Goal: Navigation & Orientation: Find specific page/section

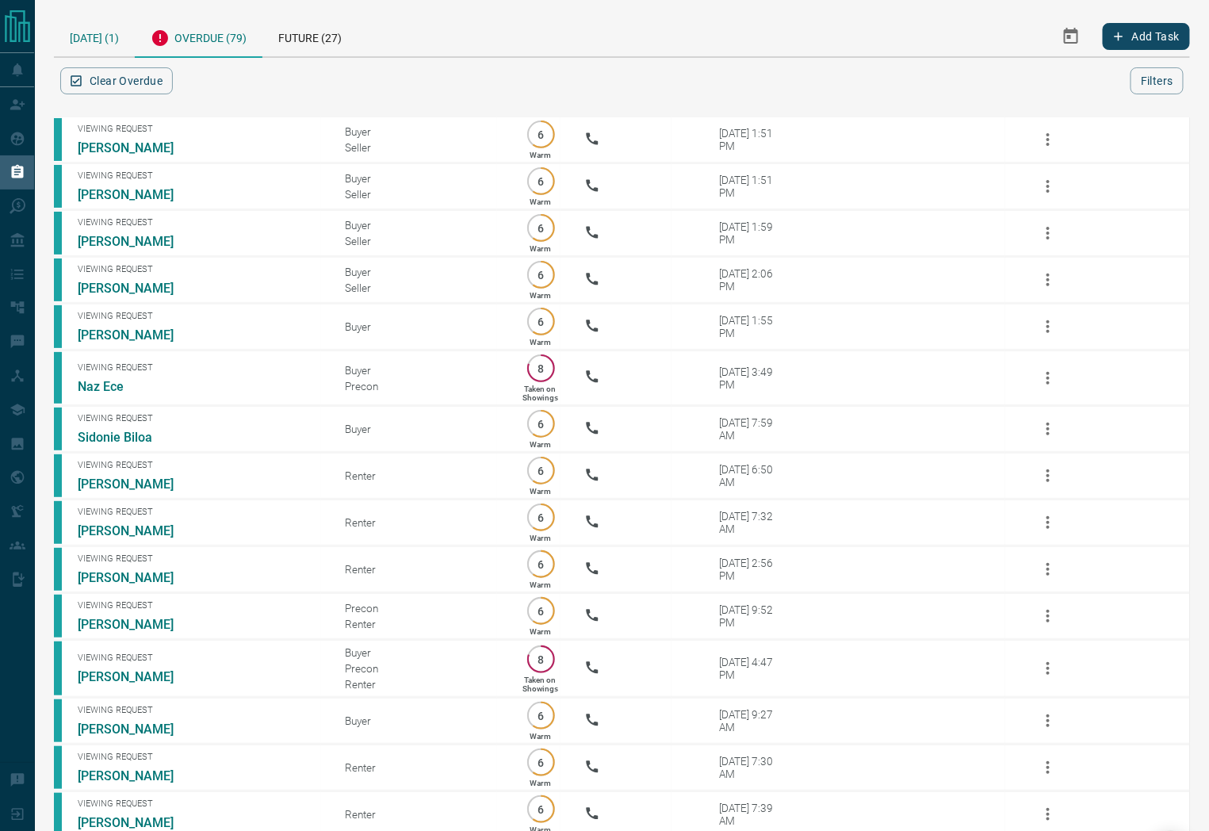
click at [107, 28] on div "[DATE] (1)" at bounding box center [94, 36] width 81 height 40
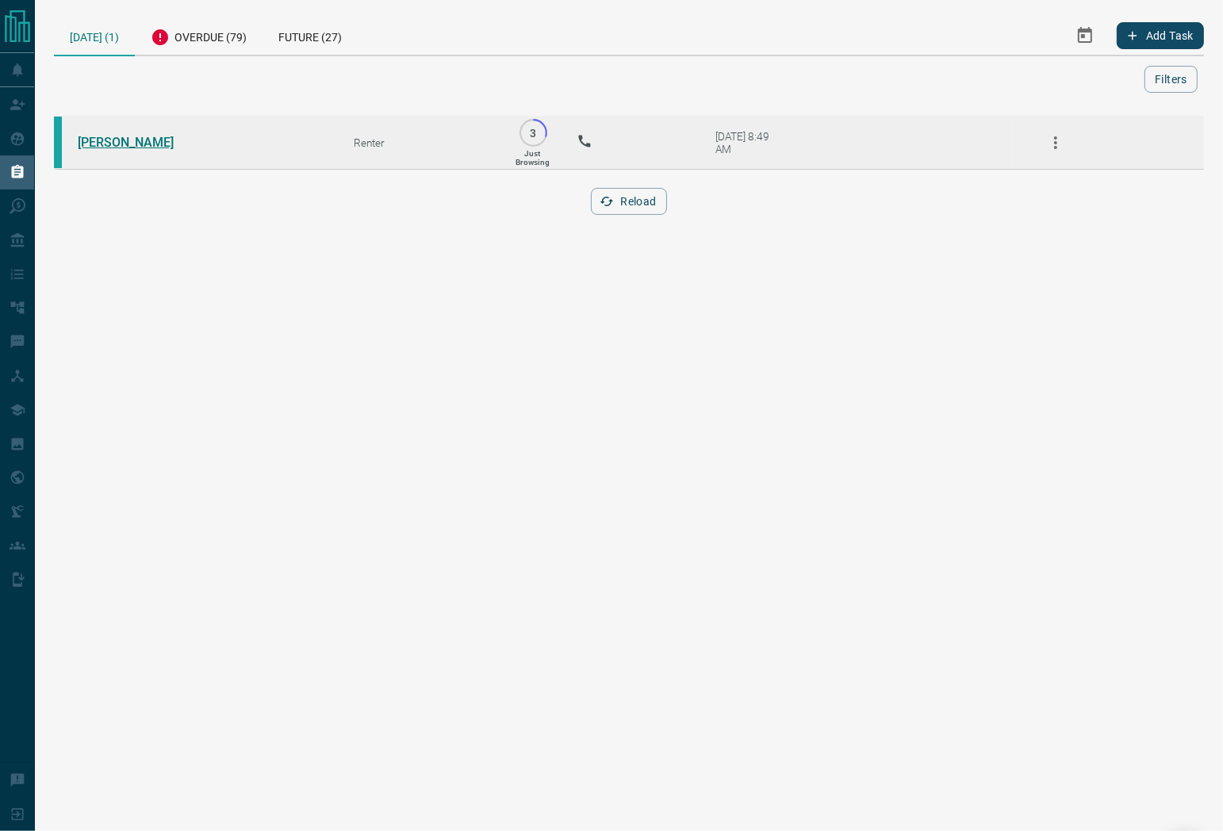
click at [151, 144] on link "[PERSON_NAME]" at bounding box center [137, 142] width 119 height 15
